Goal: Check status: Check status

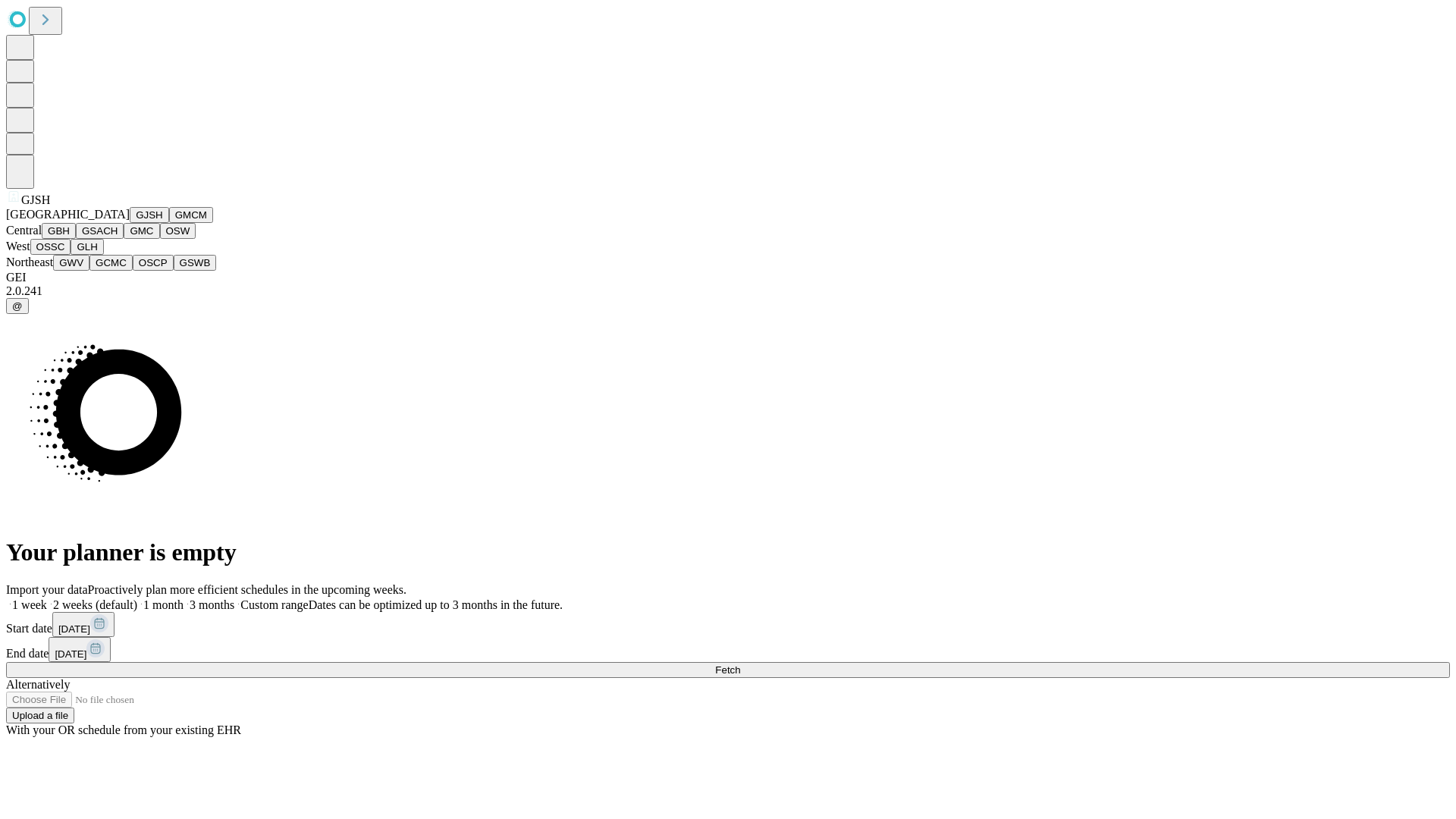
click at [130, 223] on button "GJSH" at bounding box center [149, 215] width 40 height 15
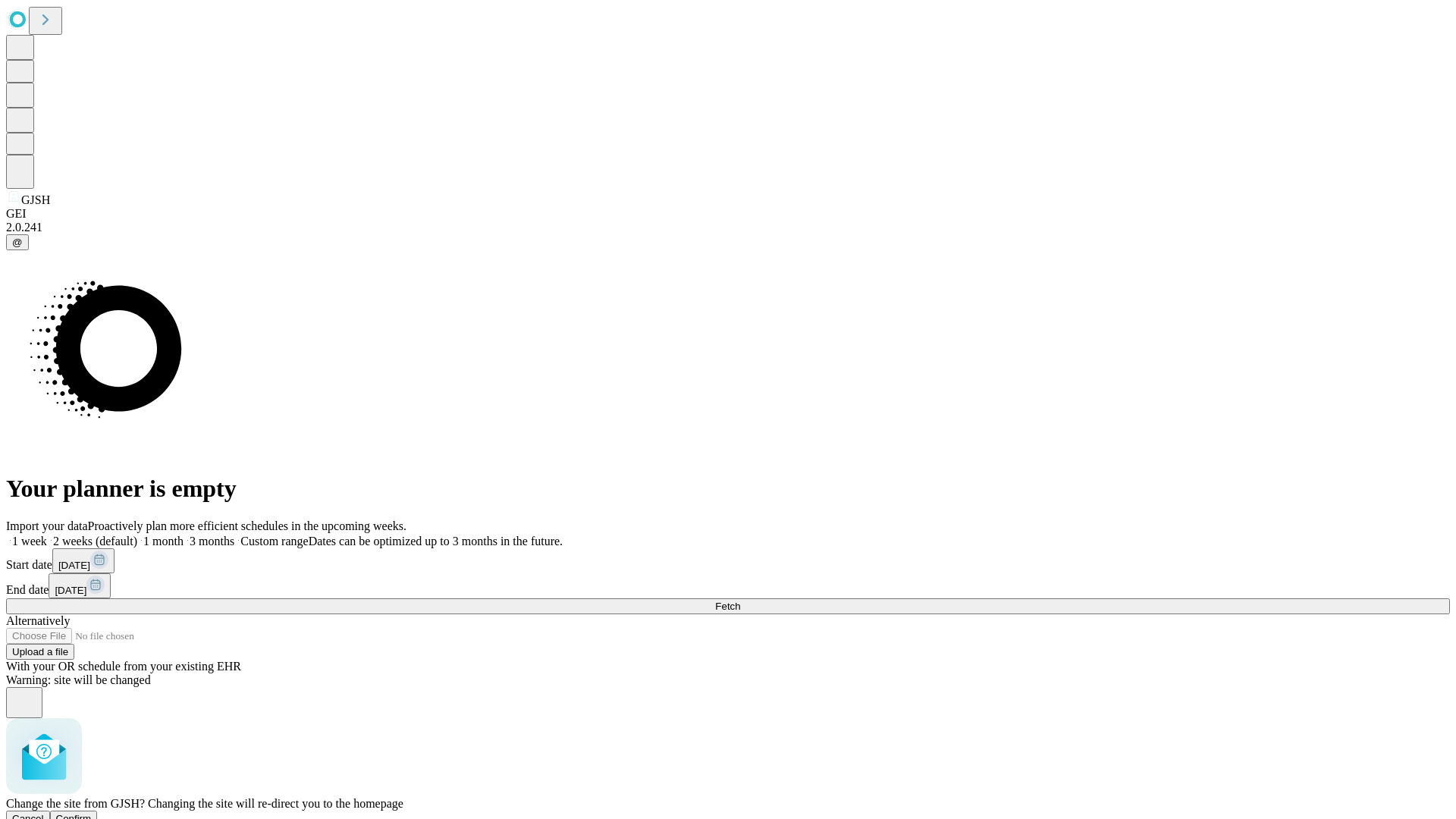
click at [92, 812] on span "Confirm" at bounding box center [74, 818] width 36 height 12
click at [137, 535] on label "2 weeks (default)" at bounding box center [92, 541] width 90 height 13
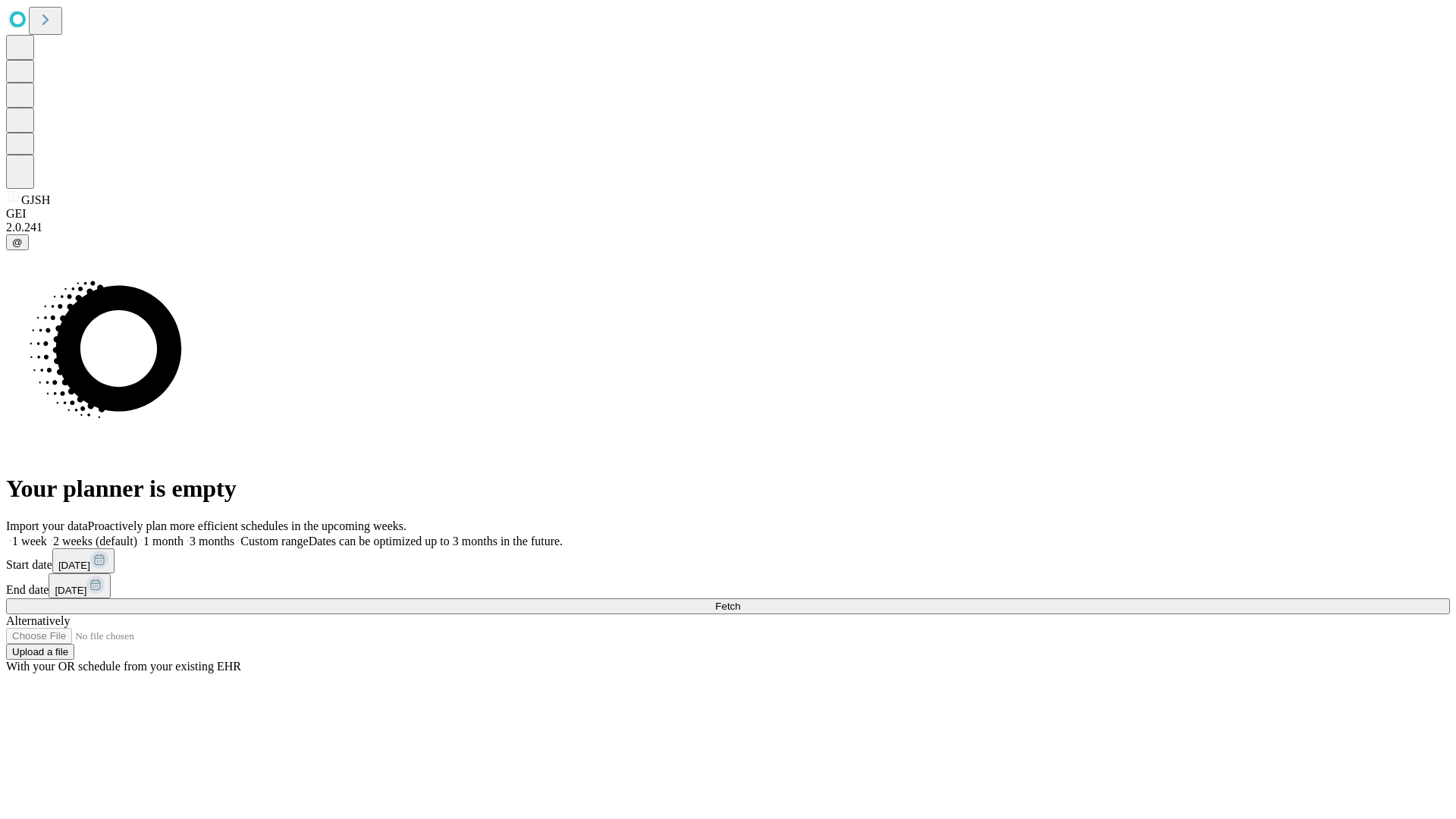
click at [740, 600] on span "Fetch" at bounding box center [728, 606] width 25 height 12
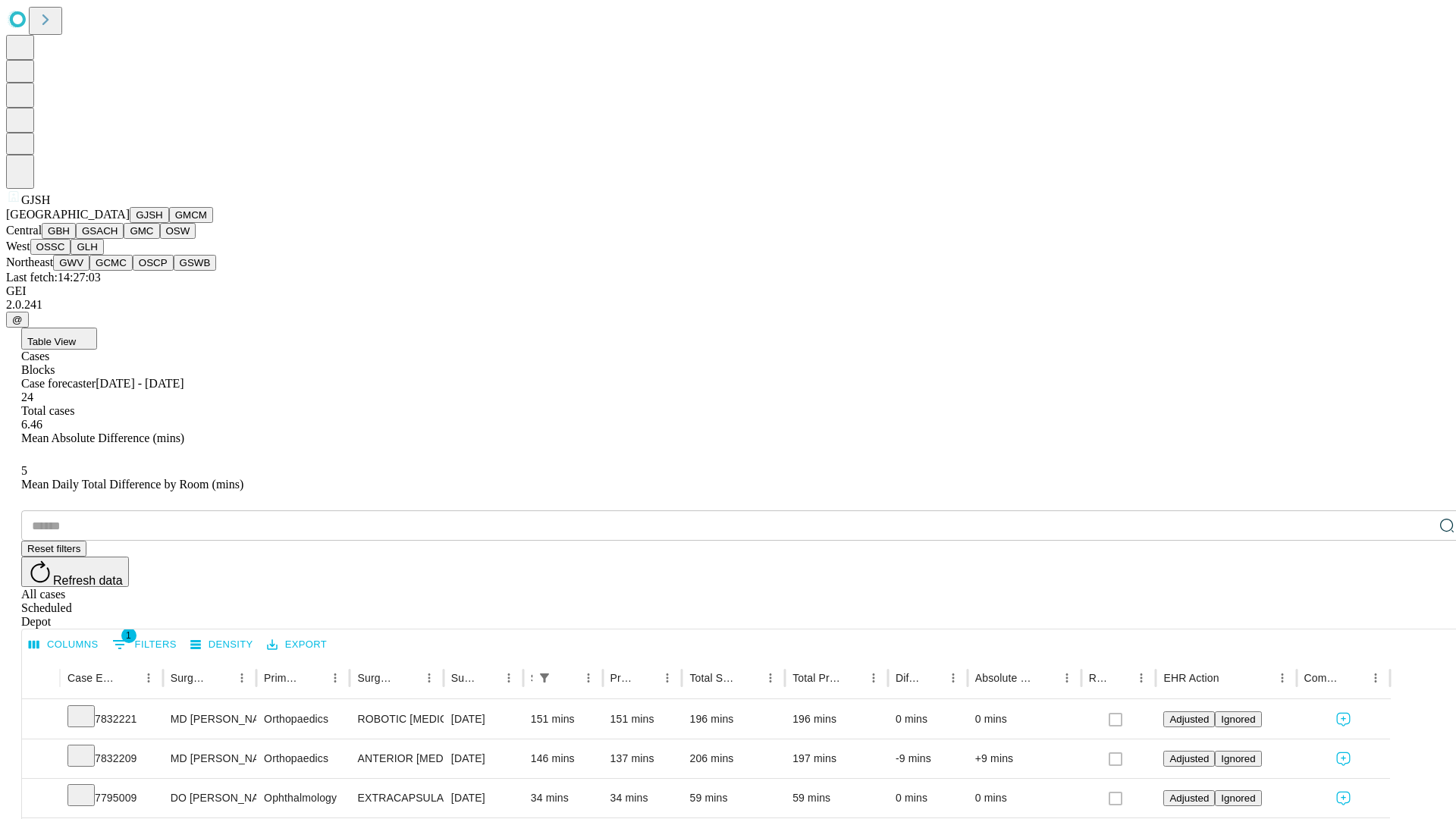
click at [169, 223] on button "GMCM" at bounding box center [191, 215] width 44 height 15
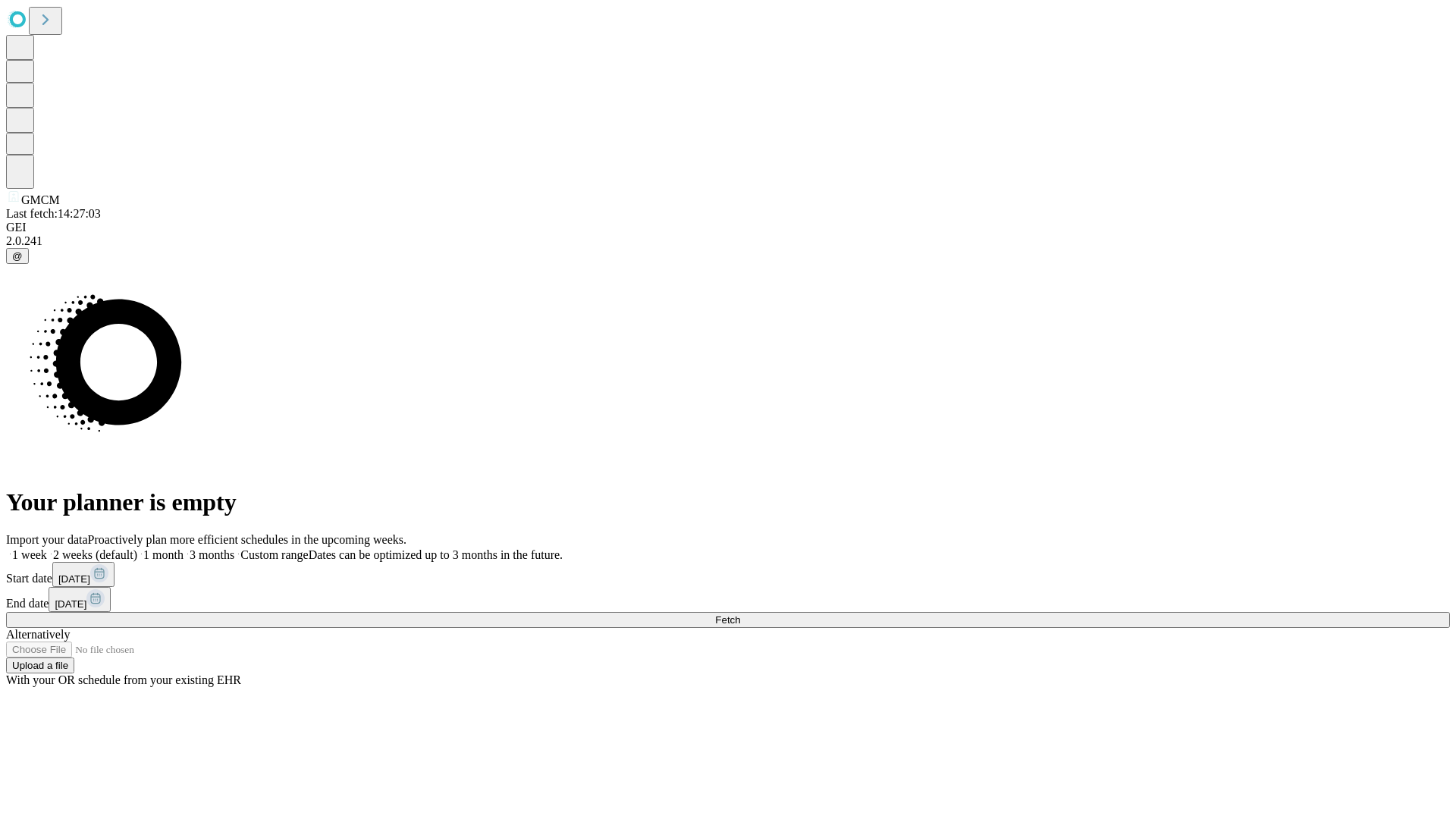
click at [137, 548] on label "2 weeks (default)" at bounding box center [92, 554] width 90 height 13
click at [740, 614] on span "Fetch" at bounding box center [728, 620] width 25 height 12
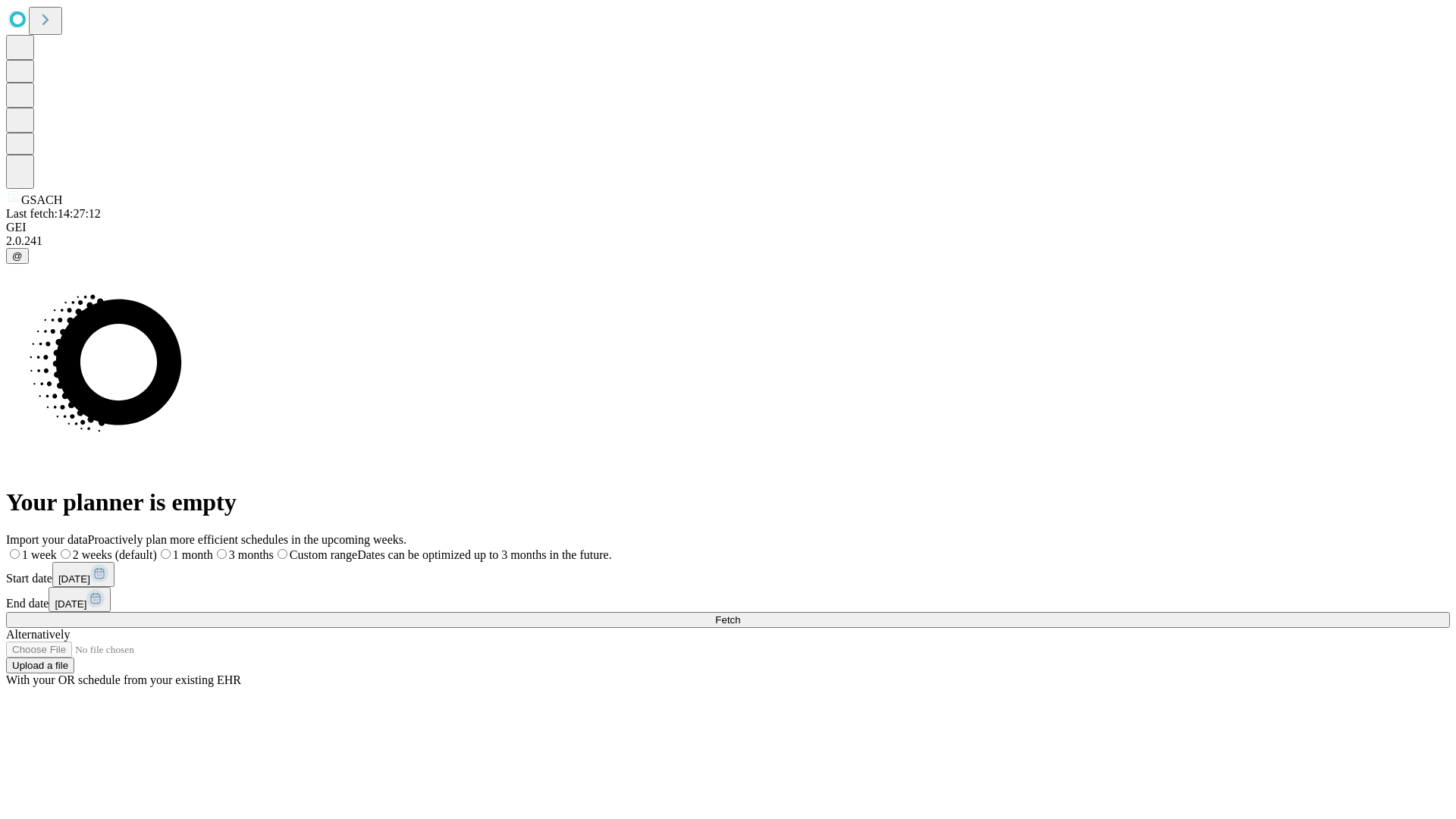
click at [157, 548] on label "2 weeks (default)" at bounding box center [106, 554] width 100 height 13
click at [740, 614] on span "Fetch" at bounding box center [728, 620] width 25 height 12
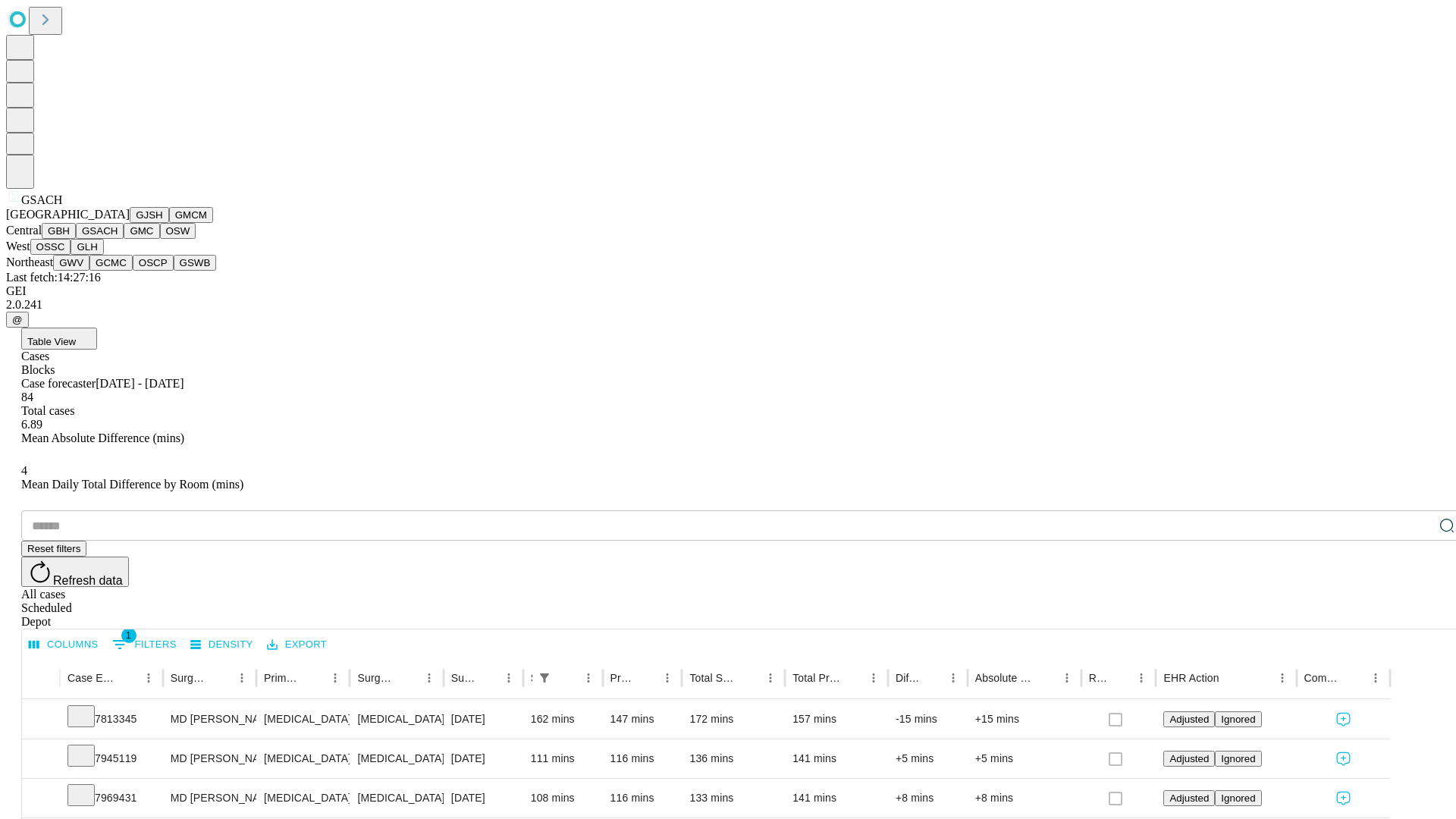
click at [124, 239] on button "GMC" at bounding box center [141, 231] width 36 height 15
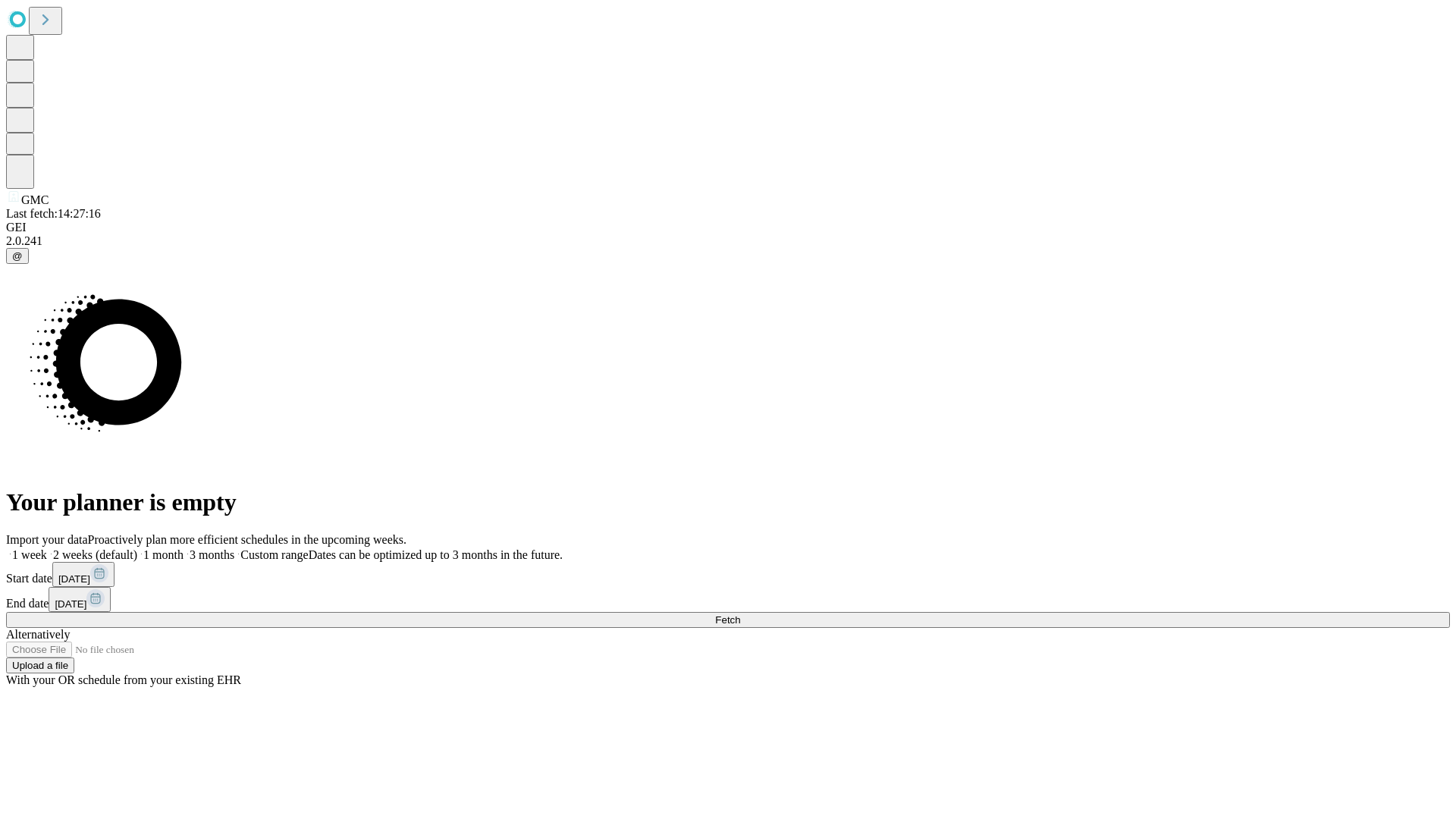
click at [740, 614] on span "Fetch" at bounding box center [728, 620] width 25 height 12
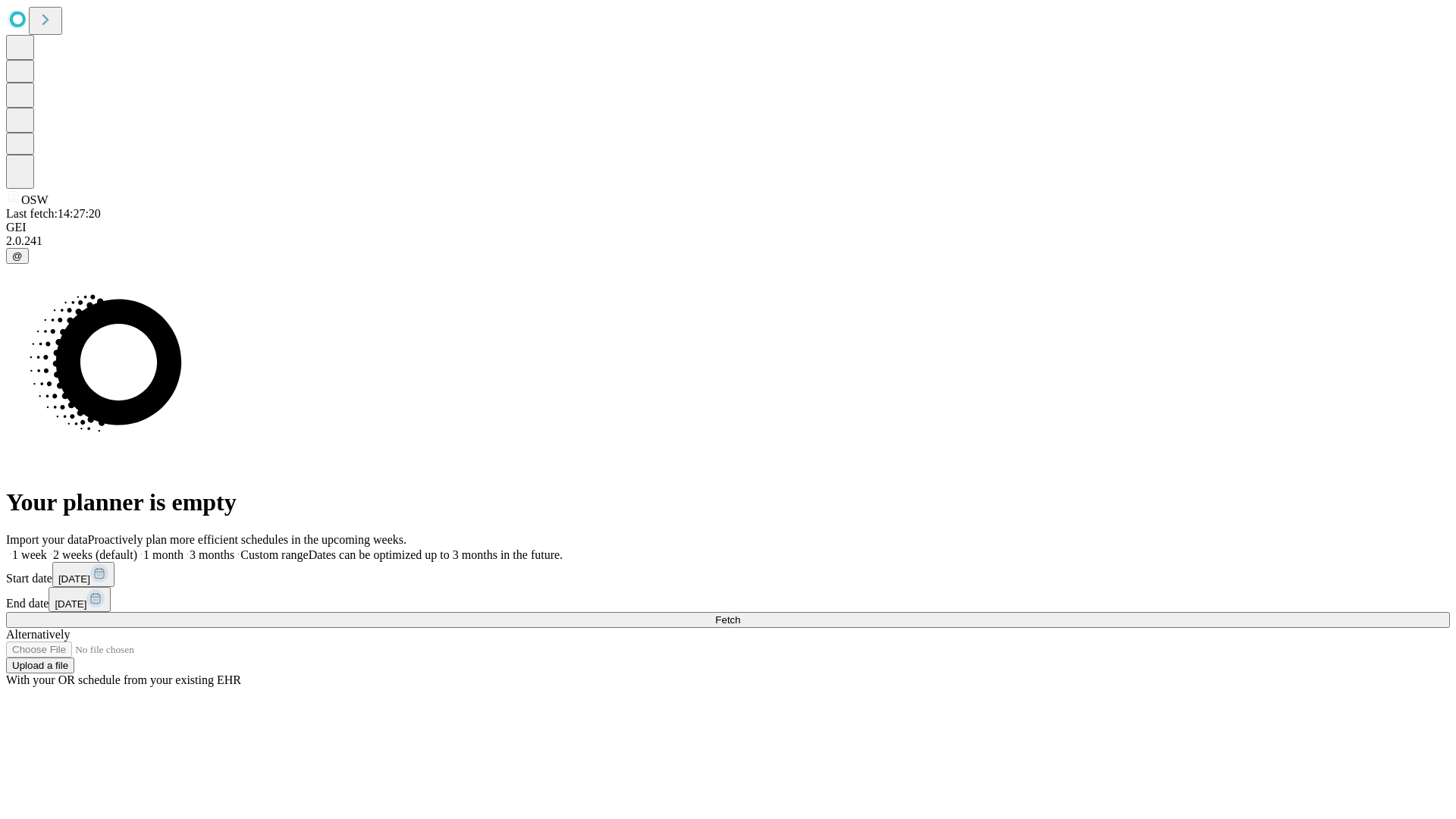
click at [137, 548] on label "2 weeks (default)" at bounding box center [92, 554] width 90 height 13
click at [740, 614] on span "Fetch" at bounding box center [728, 620] width 25 height 12
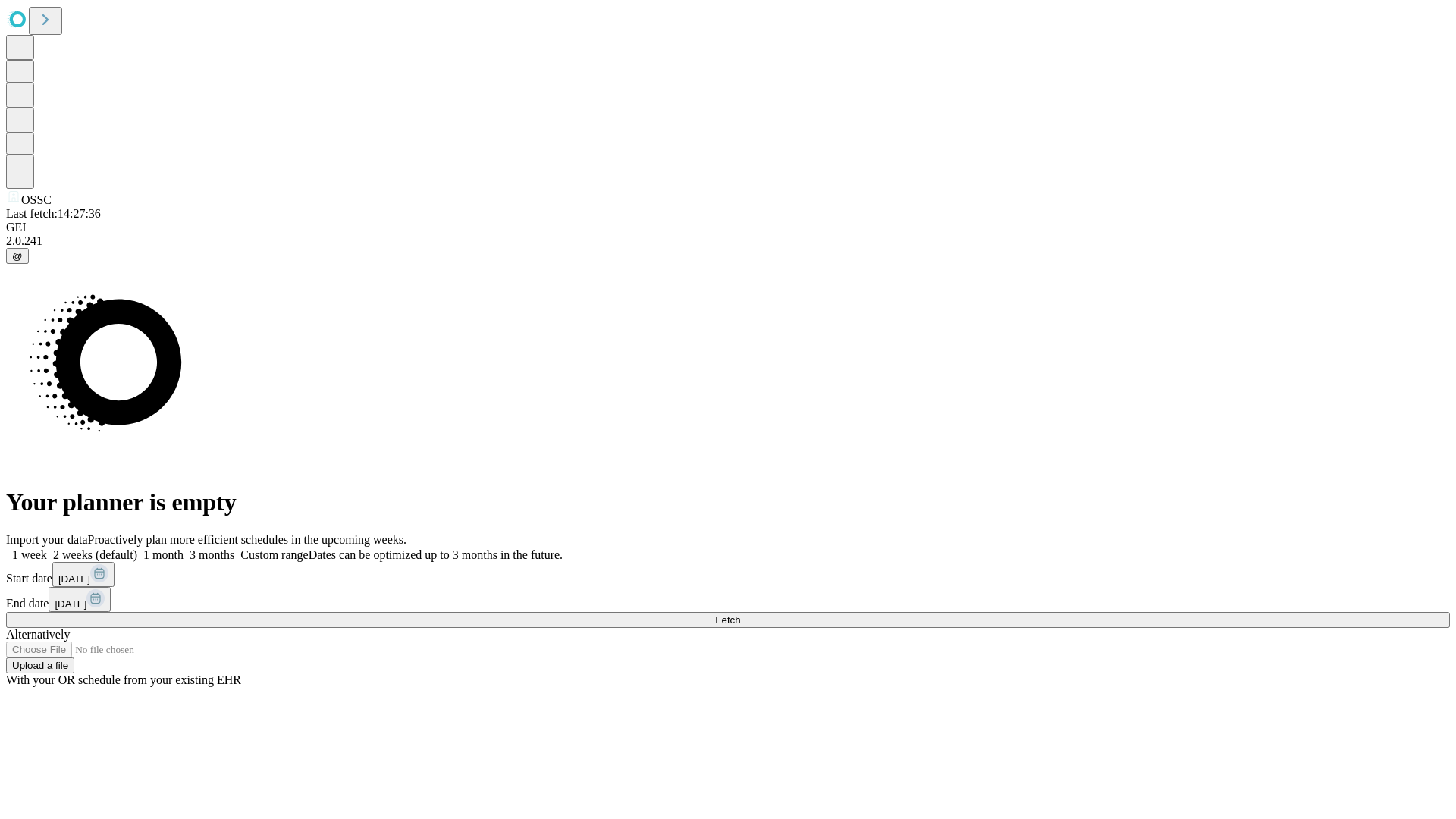
click at [137, 548] on label "2 weeks (default)" at bounding box center [92, 554] width 90 height 13
click at [740, 614] on span "Fetch" at bounding box center [728, 620] width 25 height 12
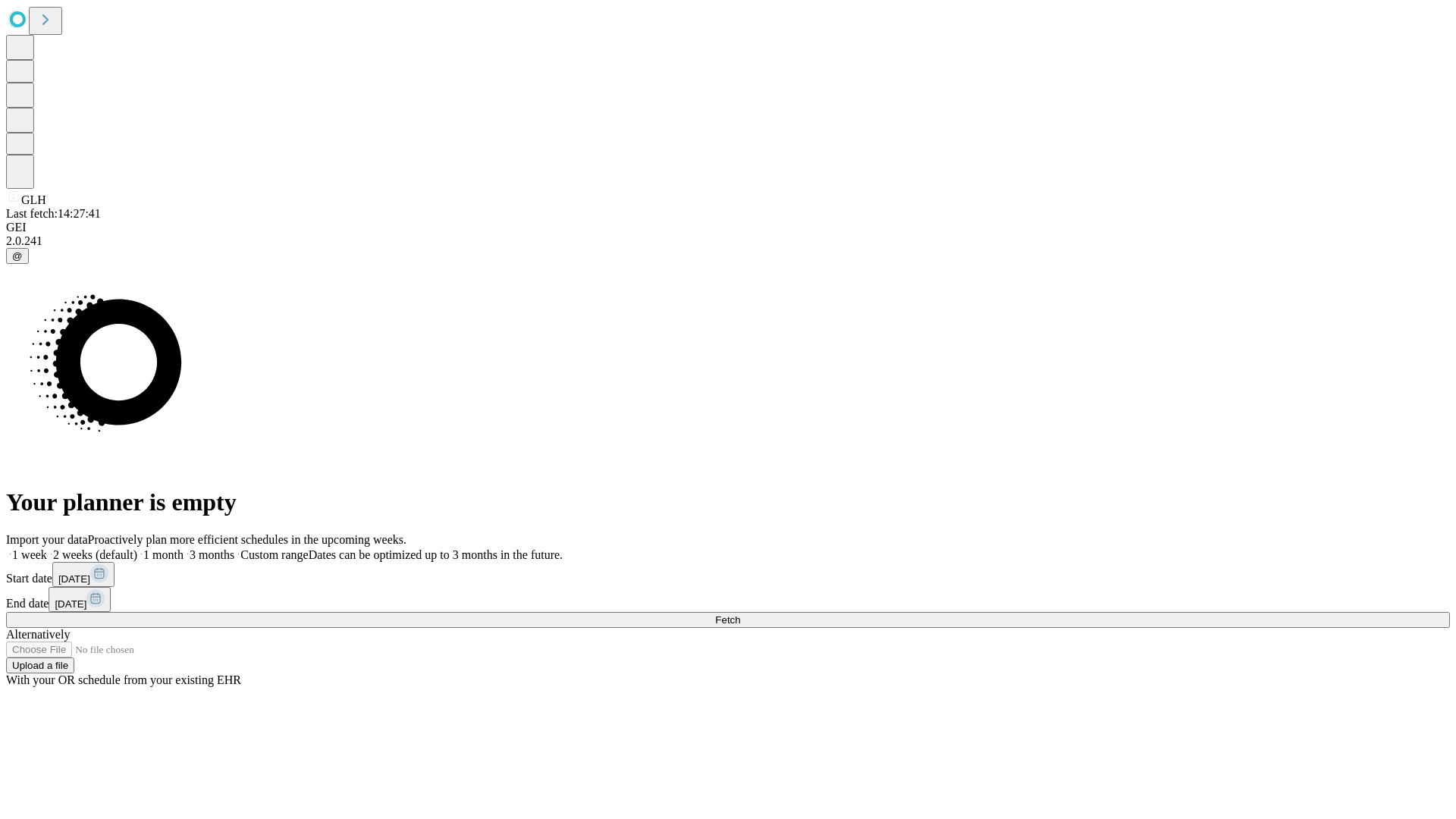
click at [137, 548] on label "2 weeks (default)" at bounding box center [92, 554] width 90 height 13
click at [740, 614] on span "Fetch" at bounding box center [728, 620] width 25 height 12
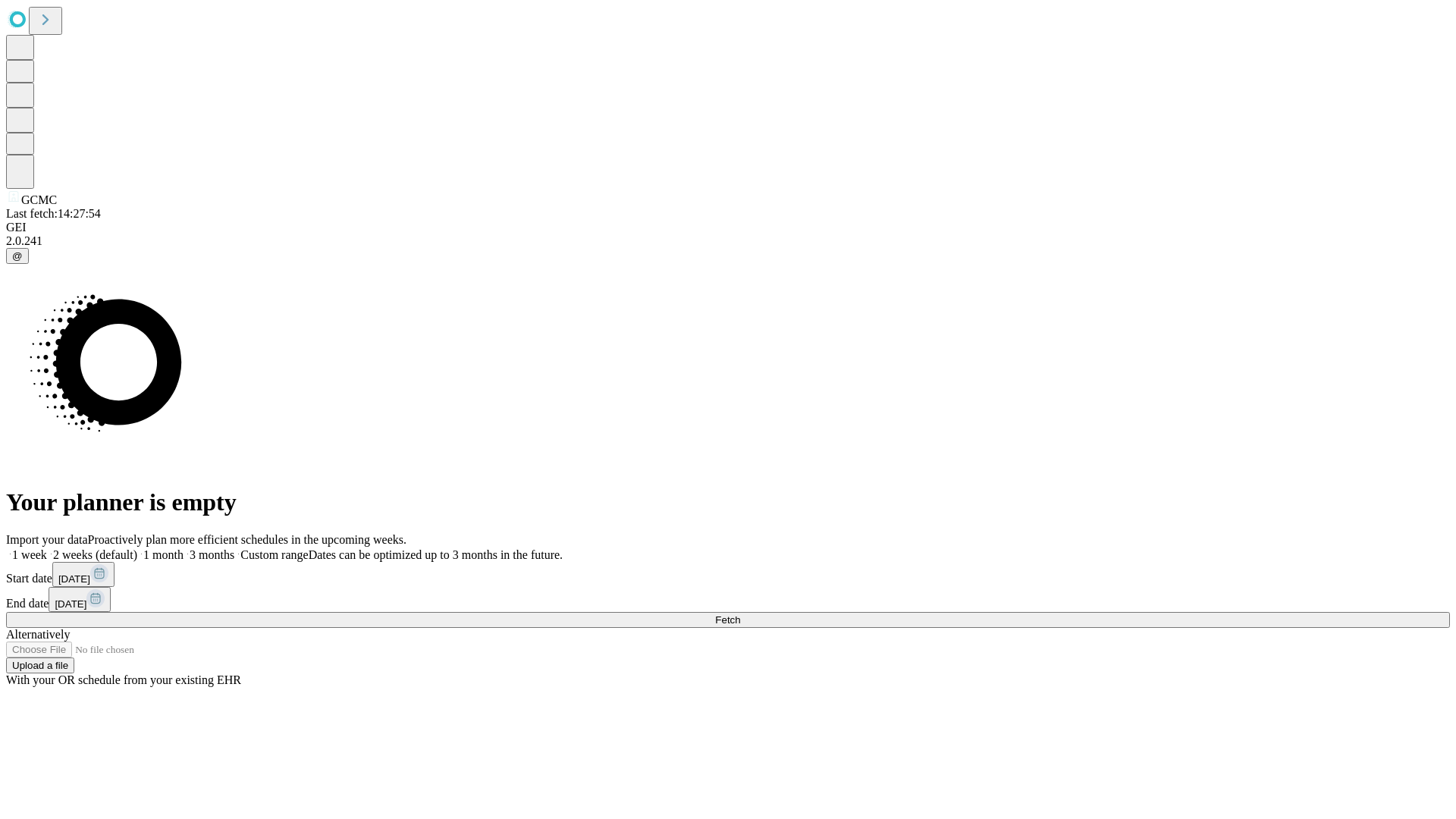
click at [740, 614] on span "Fetch" at bounding box center [728, 620] width 25 height 12
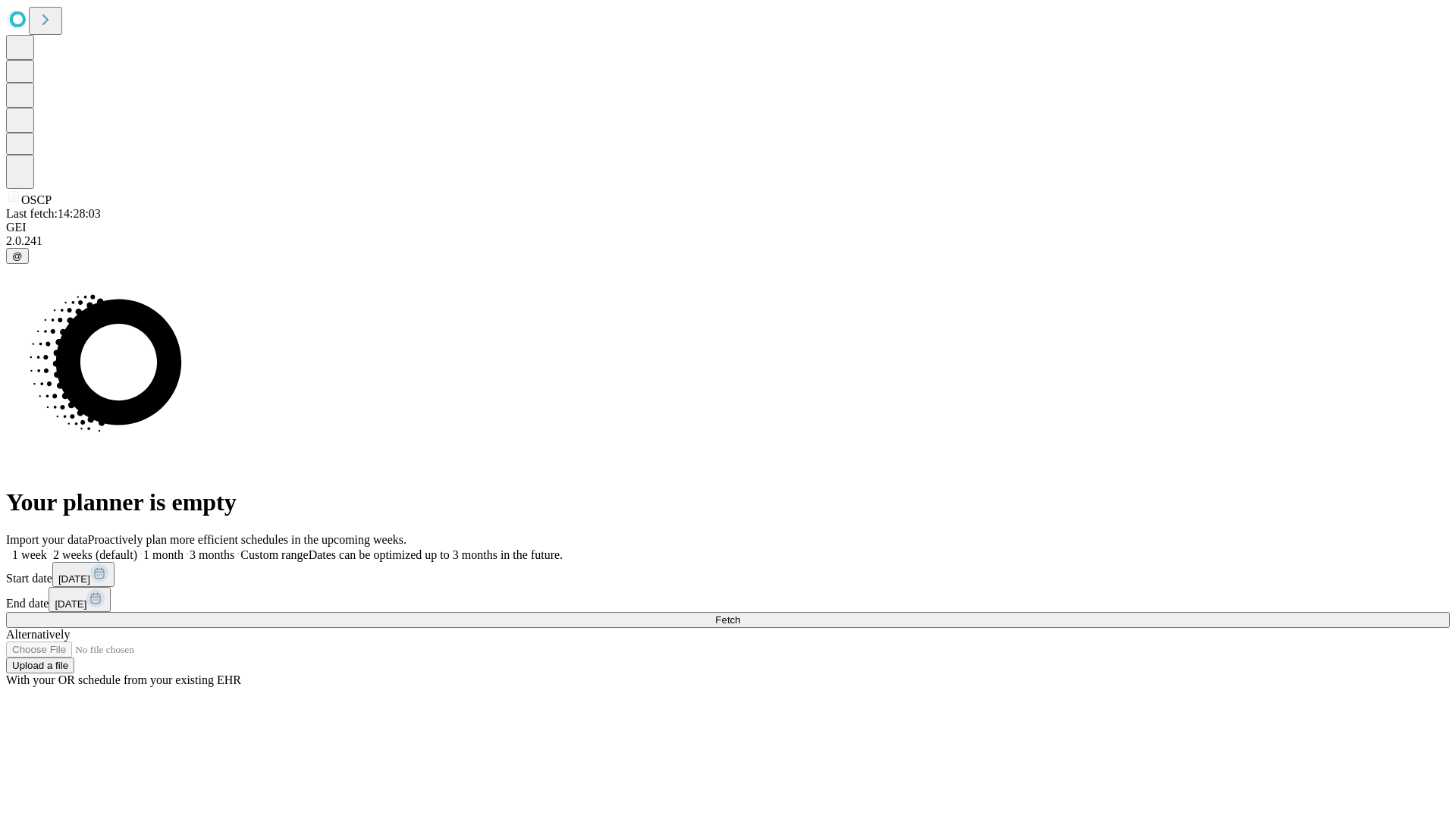
click at [137, 548] on label "2 weeks (default)" at bounding box center [92, 554] width 90 height 13
click at [740, 614] on span "Fetch" at bounding box center [728, 620] width 25 height 12
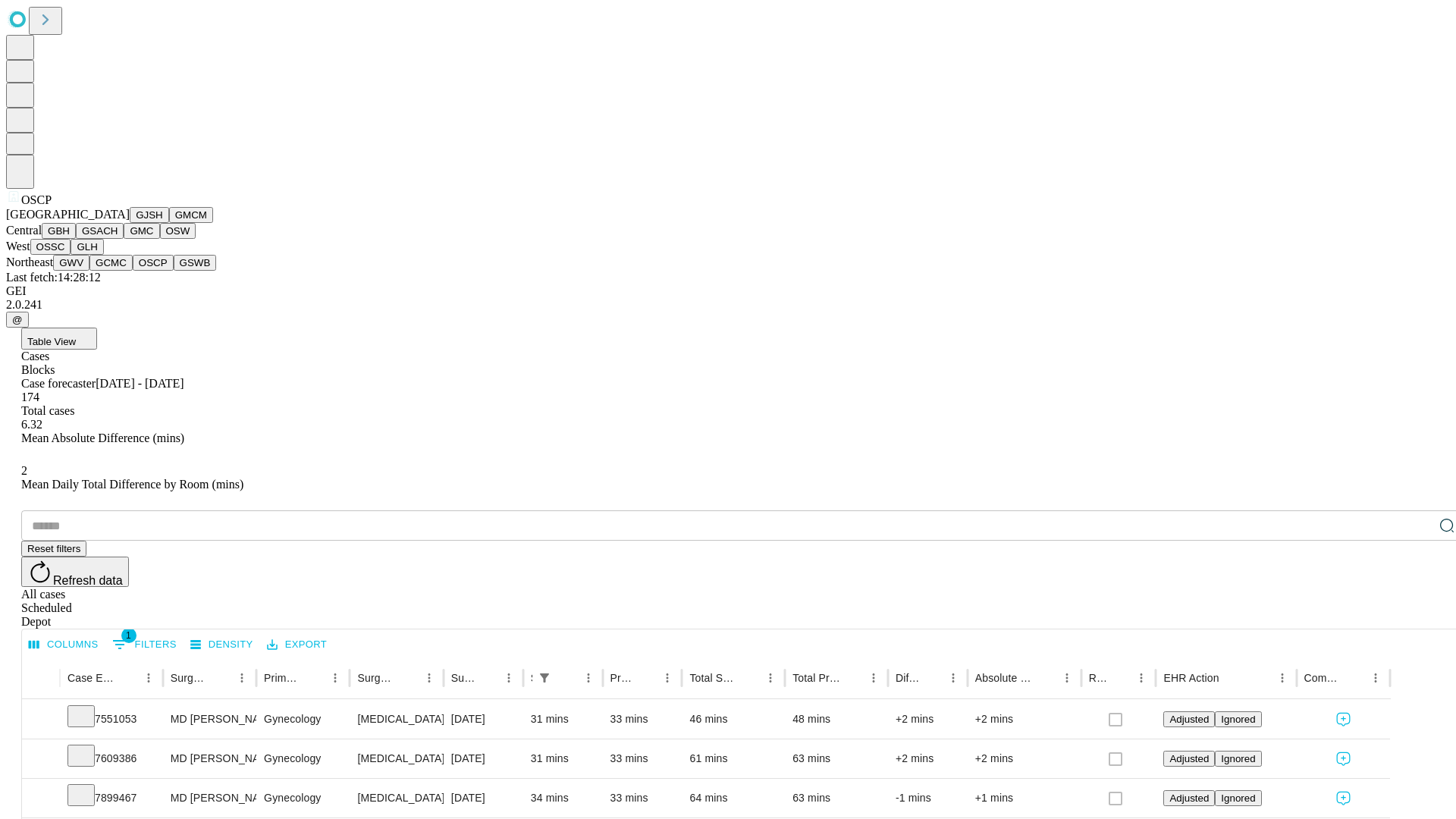
click at [174, 271] on button "GSWB" at bounding box center [195, 262] width 44 height 15
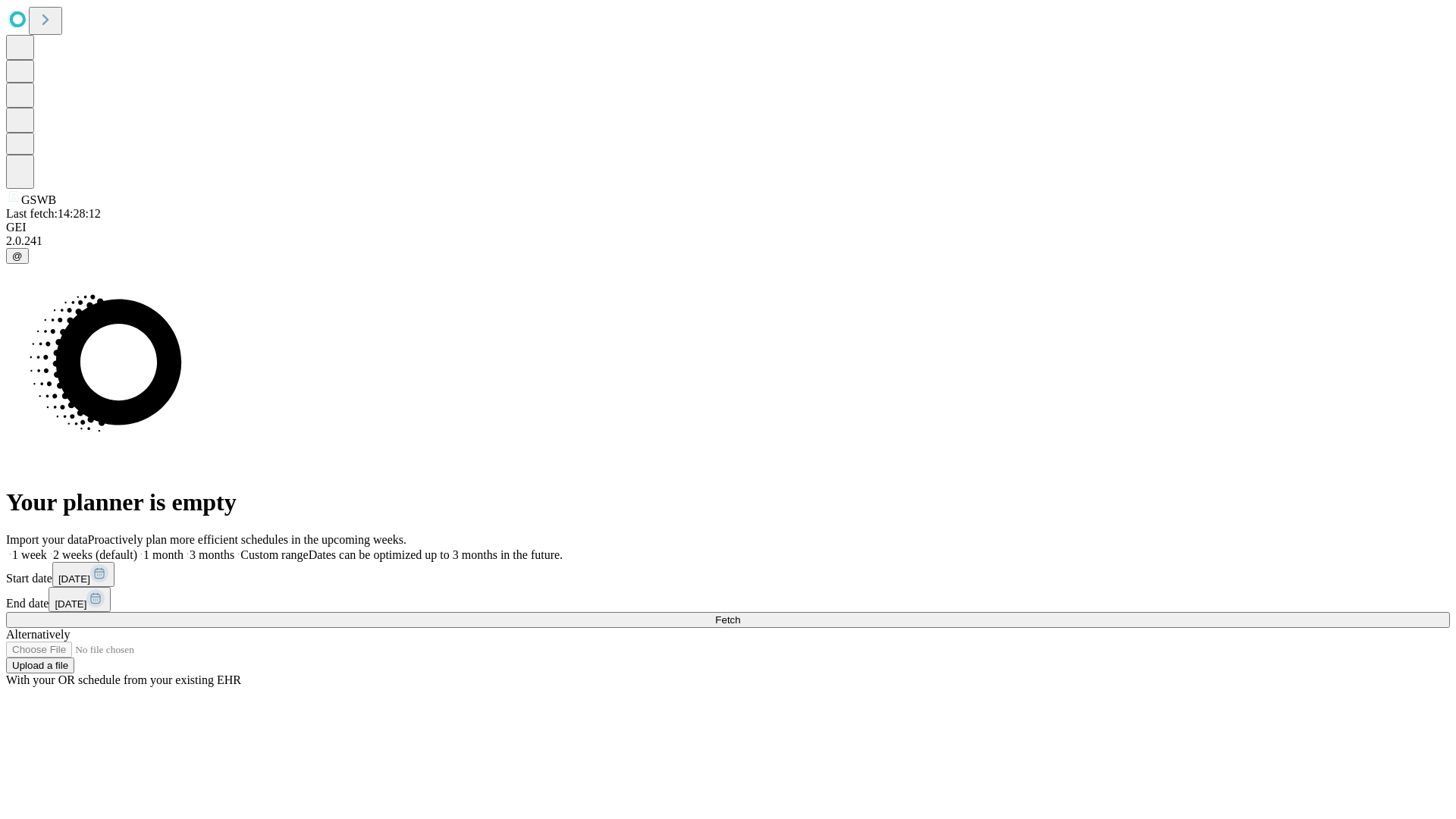
click at [137, 548] on label "2 weeks (default)" at bounding box center [92, 554] width 90 height 13
click at [740, 614] on span "Fetch" at bounding box center [728, 620] width 25 height 12
